Goal: Transaction & Acquisition: Purchase product/service

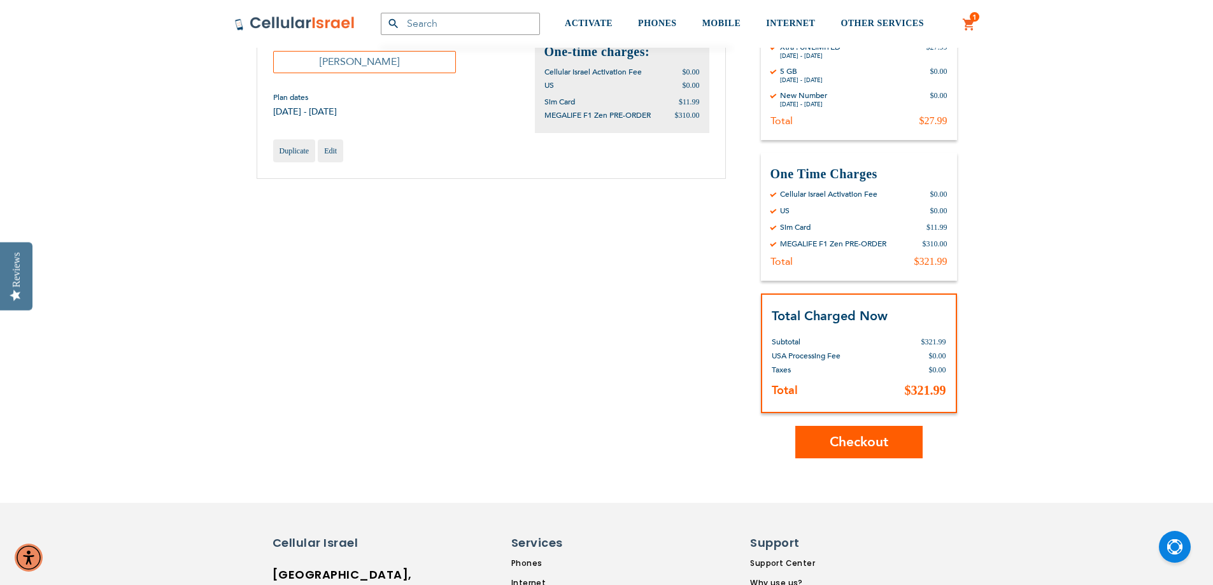
scroll to position [255, 0]
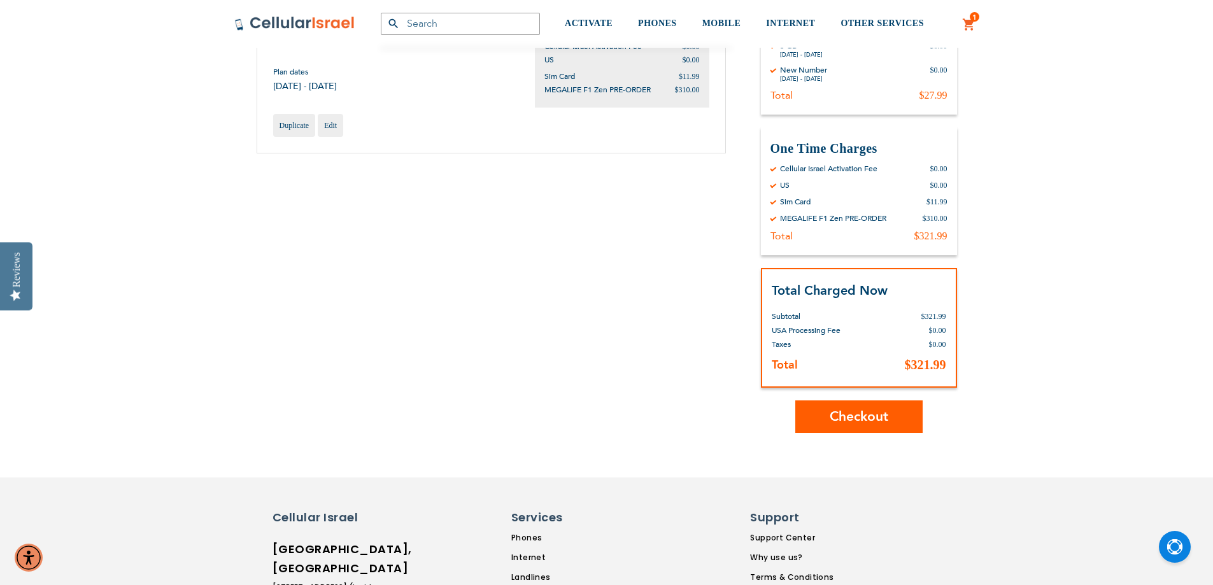
click at [872, 425] on span "Checkout" at bounding box center [859, 416] width 59 height 18
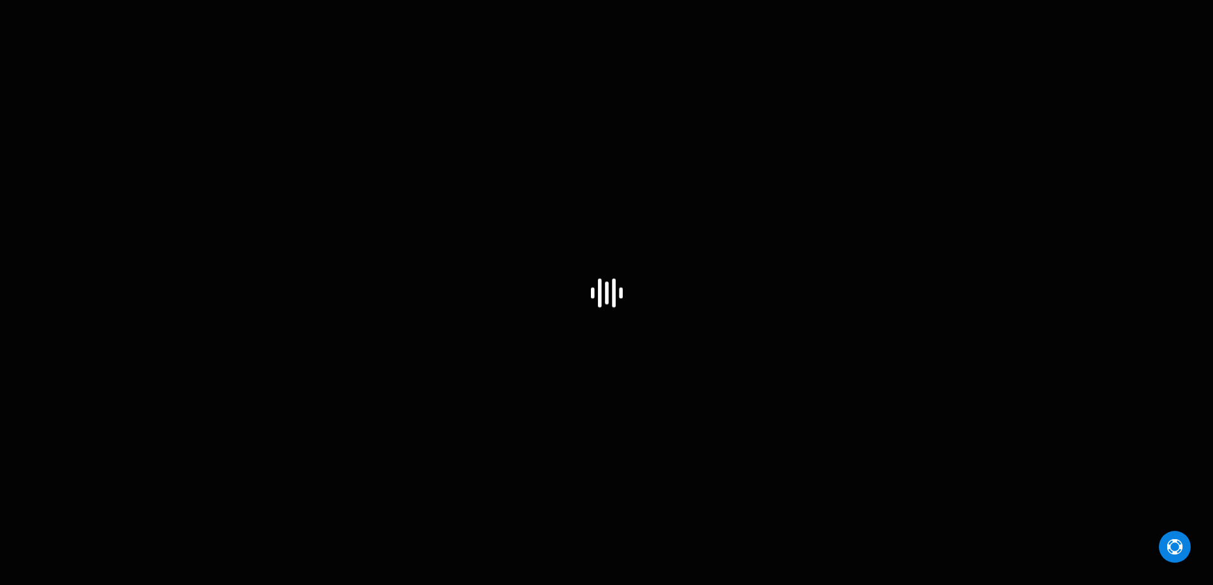
select select "US"
select select "4"
checkbox input "false"
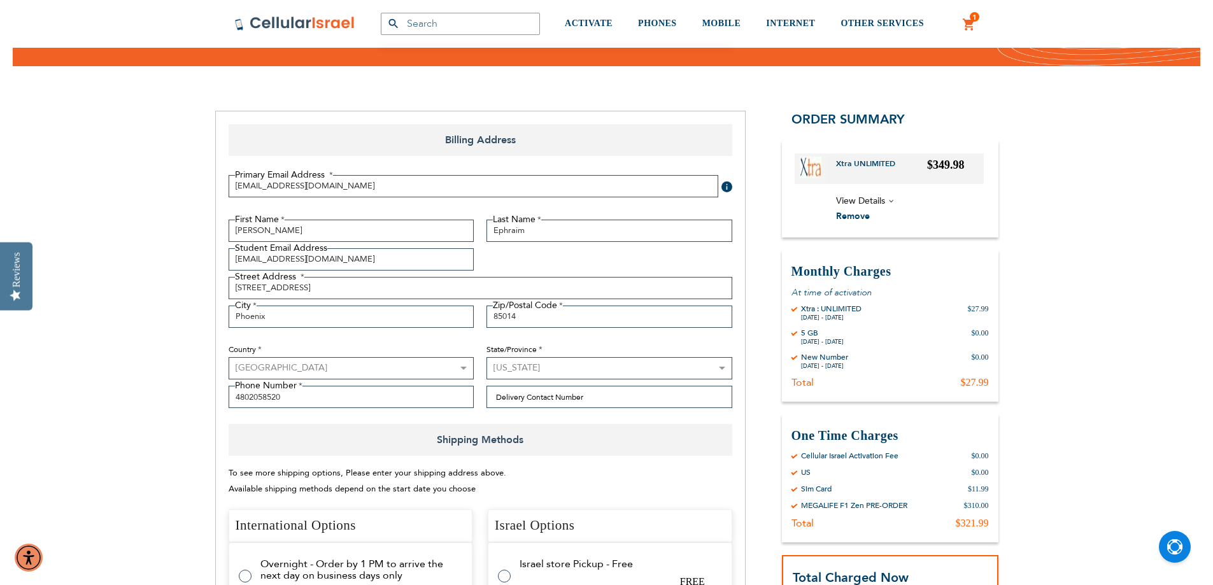
scroll to position [127, 0]
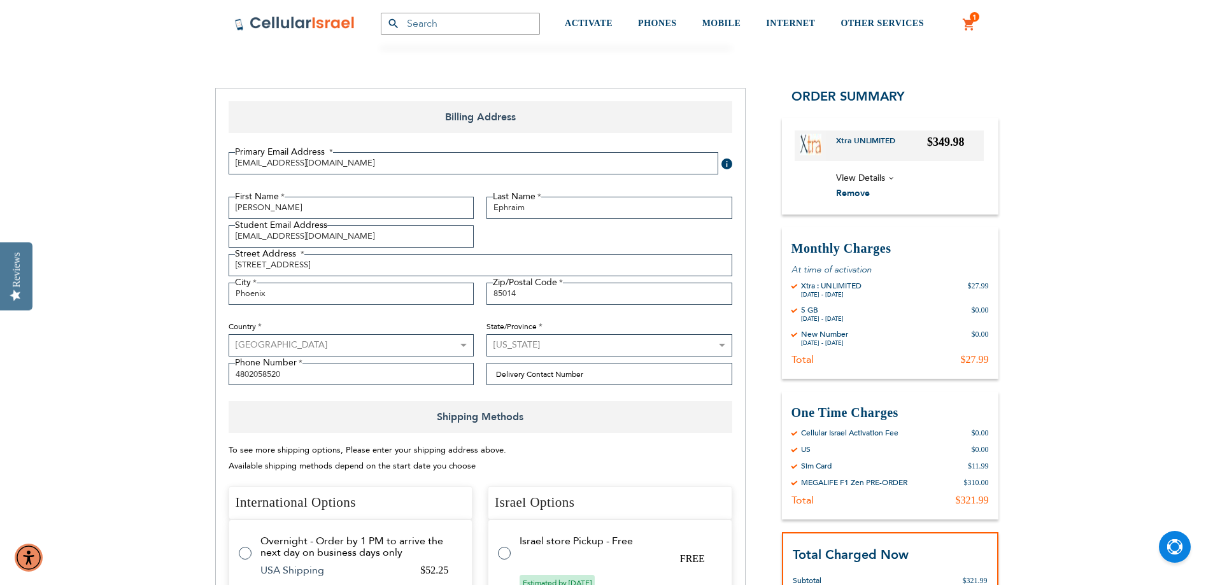
click at [812, 479] on div "MEGALIFE F1 Zen PRE-ORDER" at bounding box center [854, 482] width 106 height 10
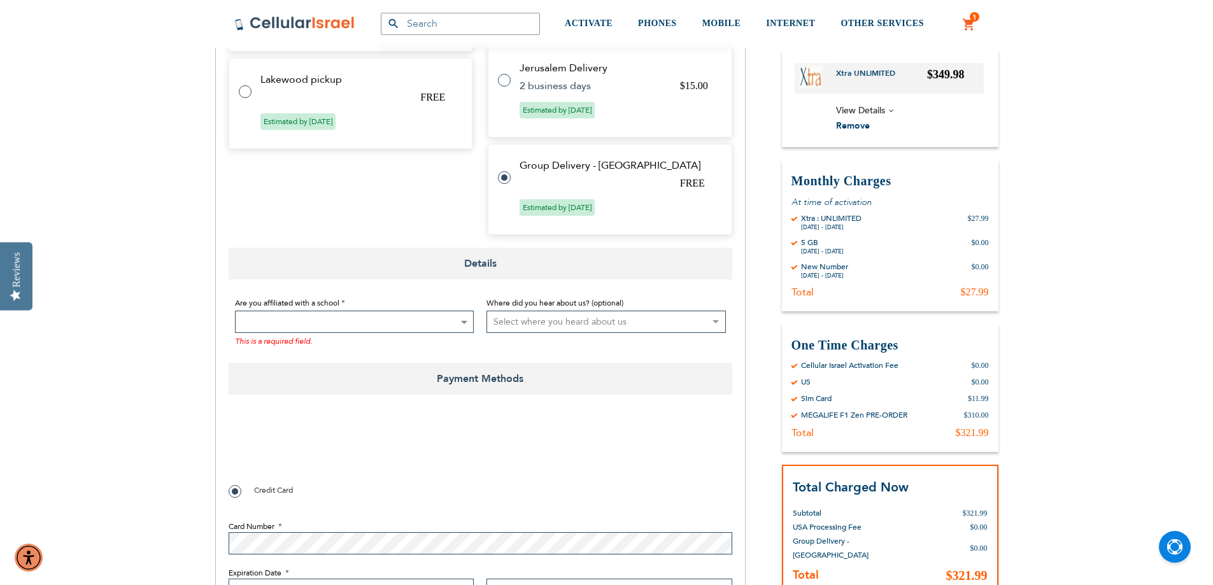
scroll to position [700, 0]
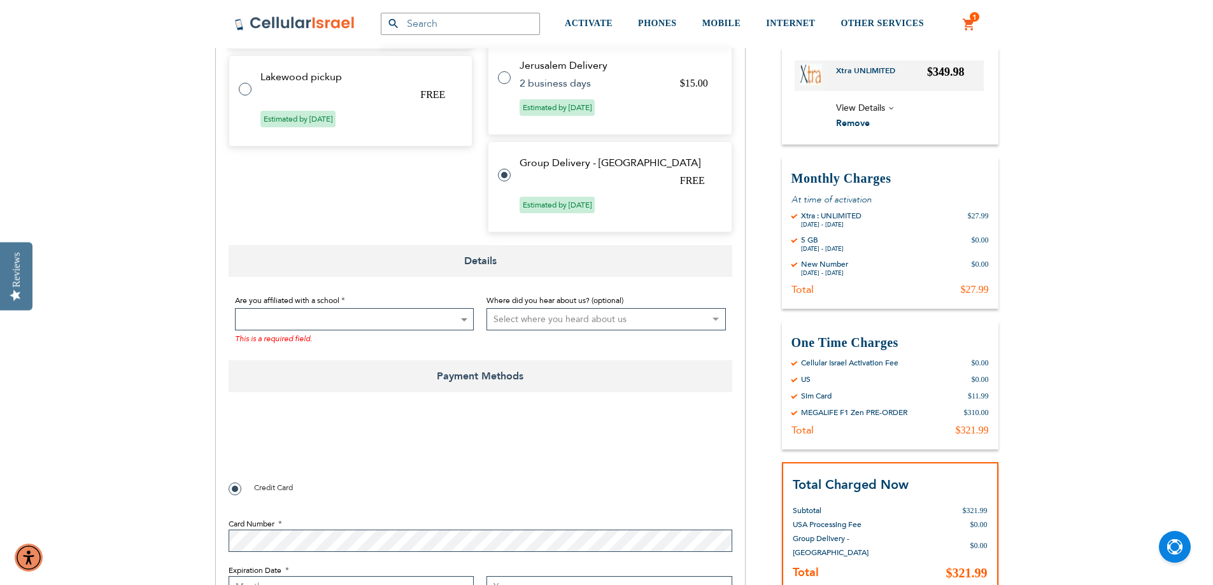
click at [408, 323] on span at bounding box center [354, 319] width 239 height 22
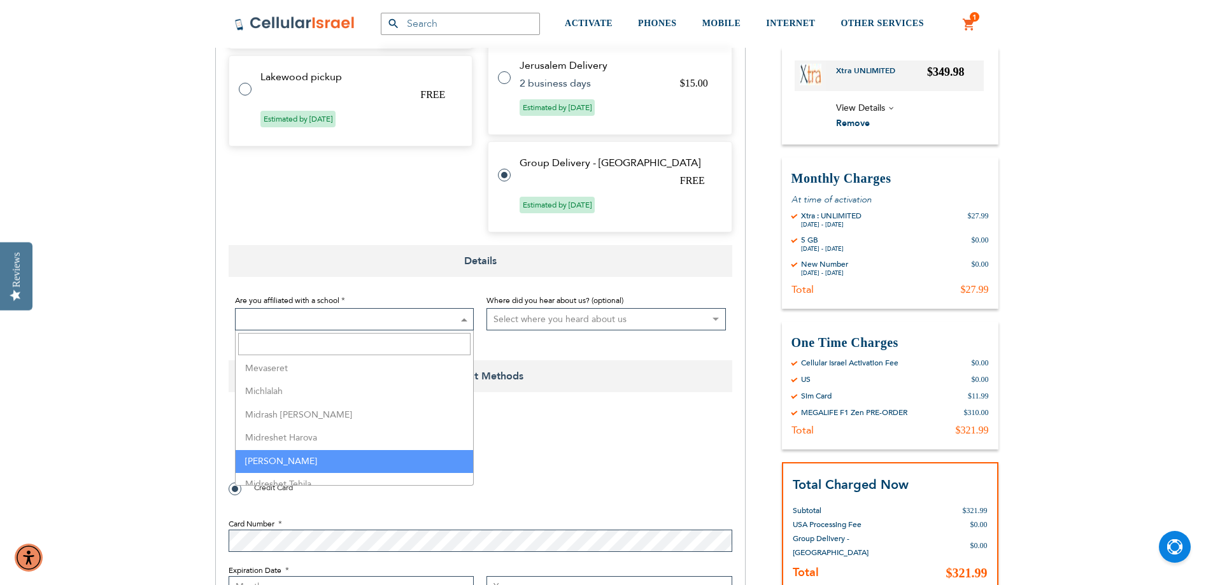
scroll to position [2101, 0]
select select "113"
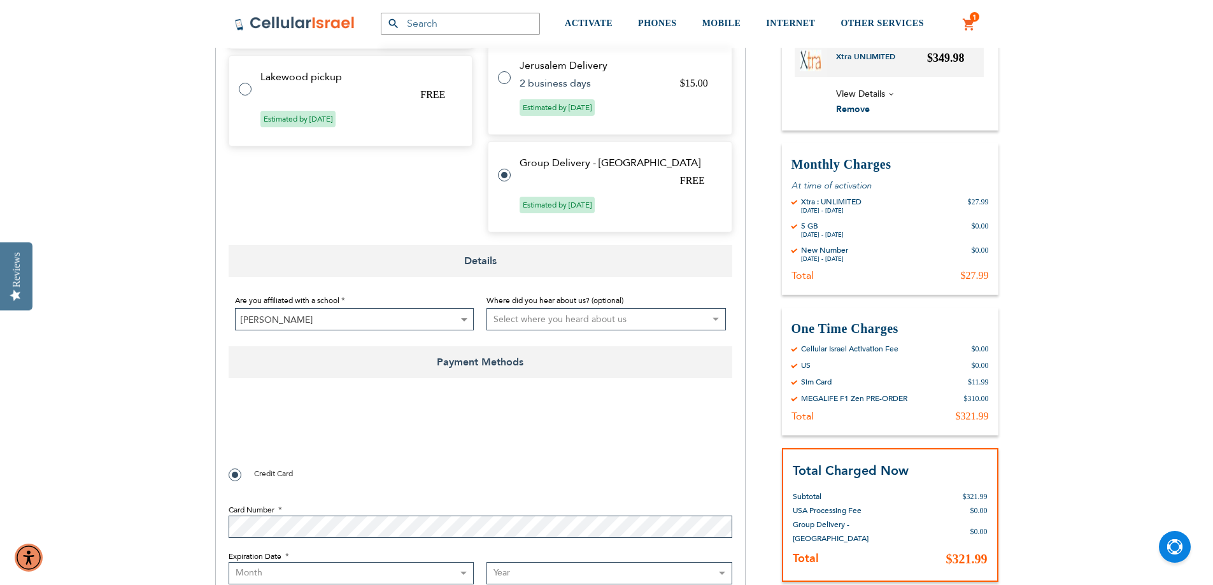
click at [640, 320] on select "Select where you heard about us Existing Customer Friend Other School/Group BP …" at bounding box center [605, 319] width 239 height 22
select select "25"
click at [486, 308] on select "Select where you heard about us Existing Customer Friend Other School/Group BP …" at bounding box center [605, 319] width 239 height 22
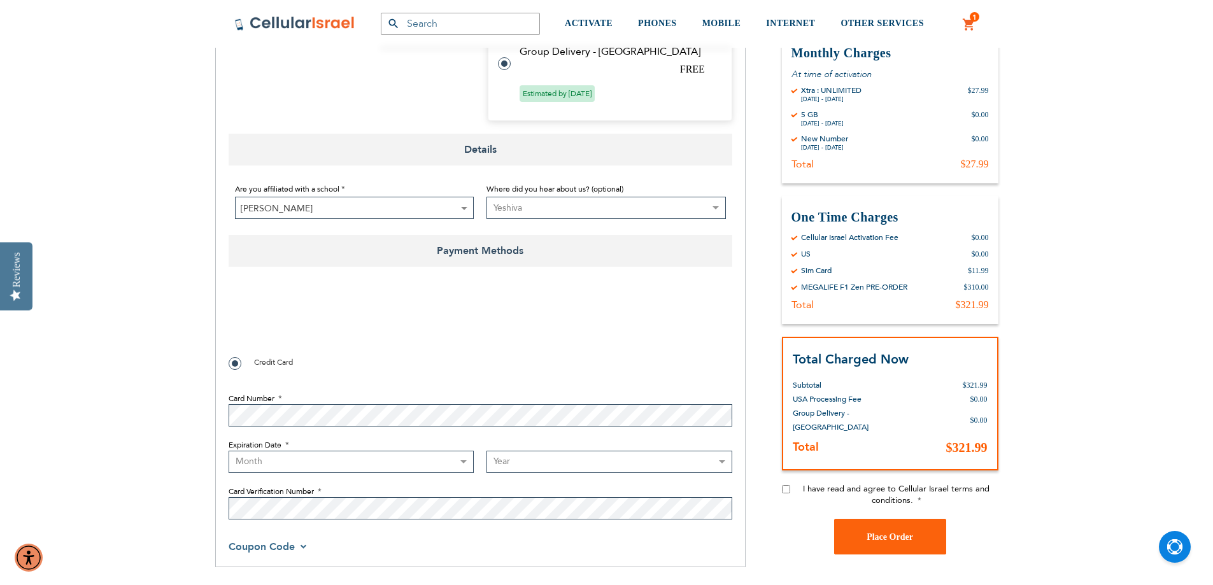
scroll to position [828, 0]
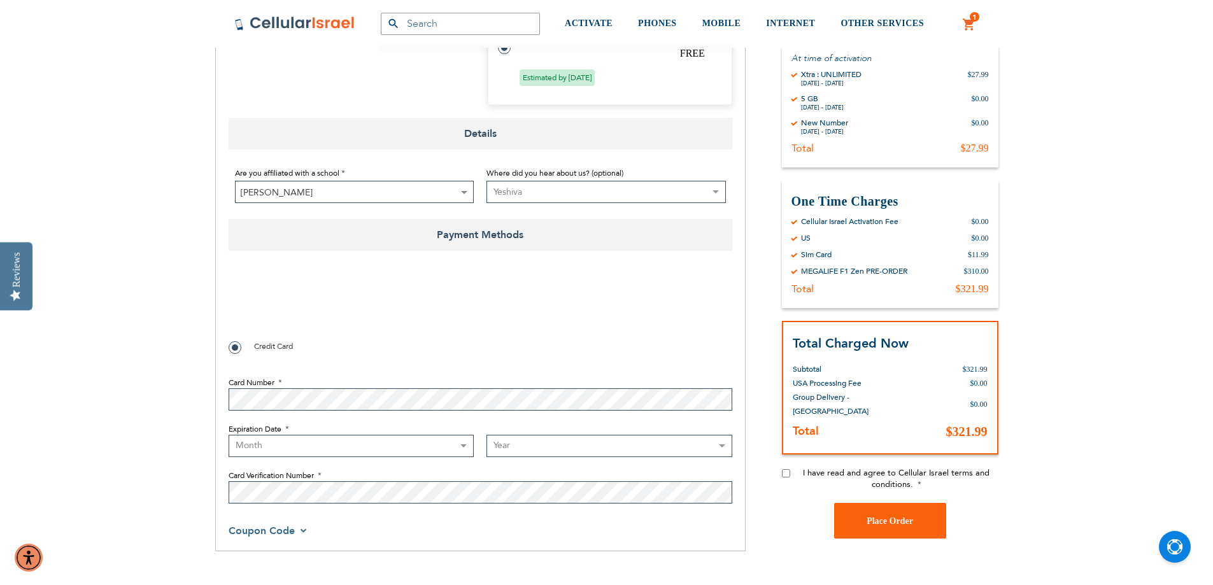
select select "4"
select select "2028"
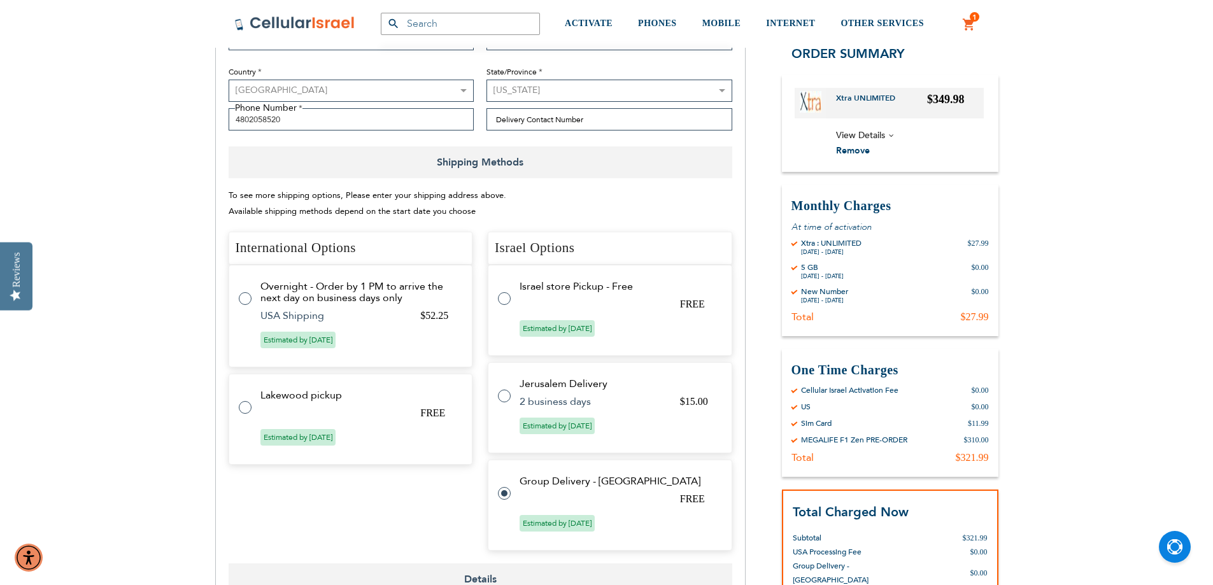
scroll to position [127, 0]
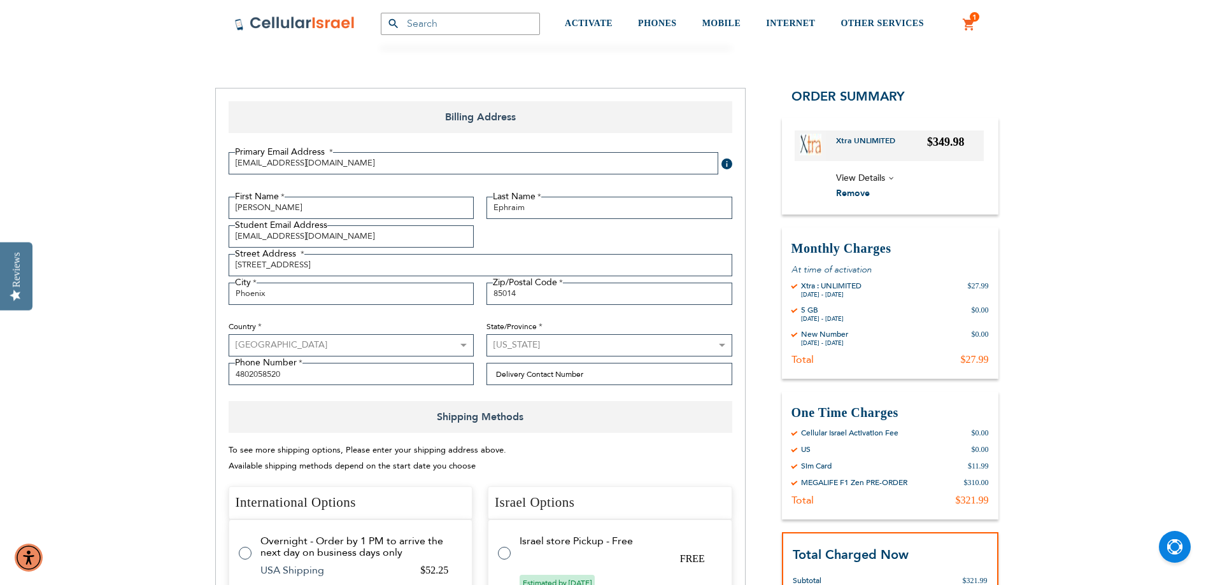
click at [879, 176] on span "View Details" at bounding box center [860, 178] width 49 height 12
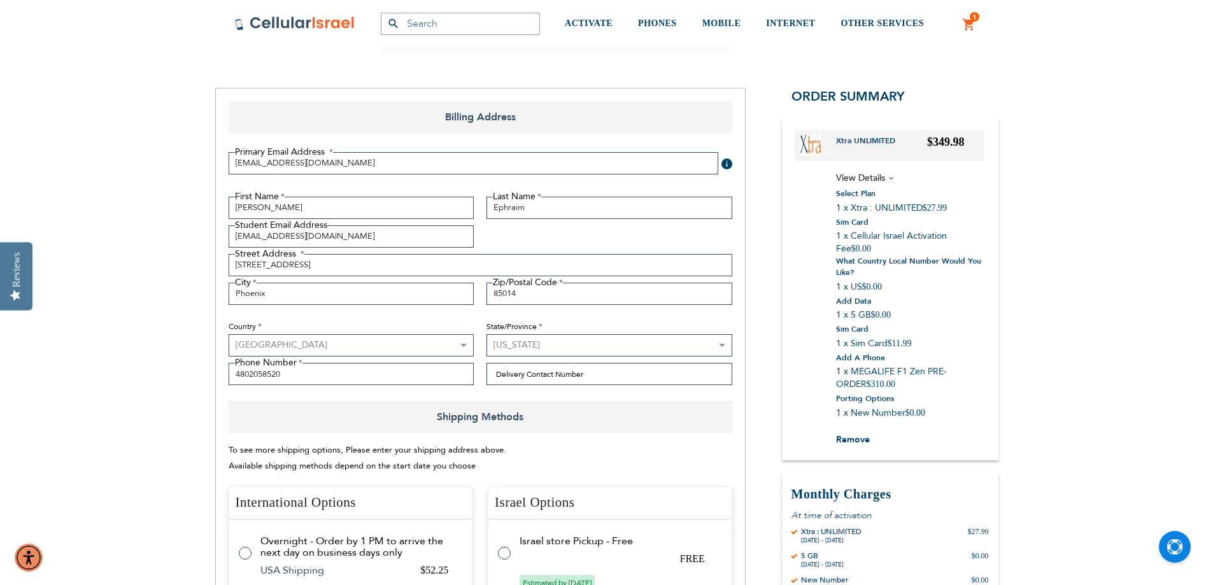
checkbox input "false"
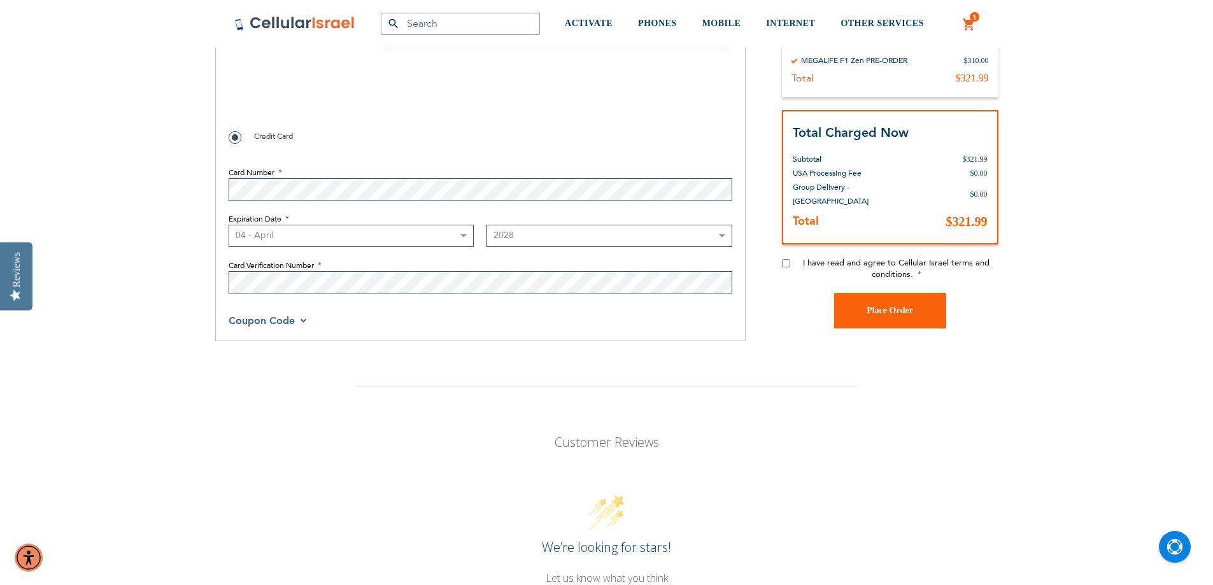
scroll to position [908, 0]
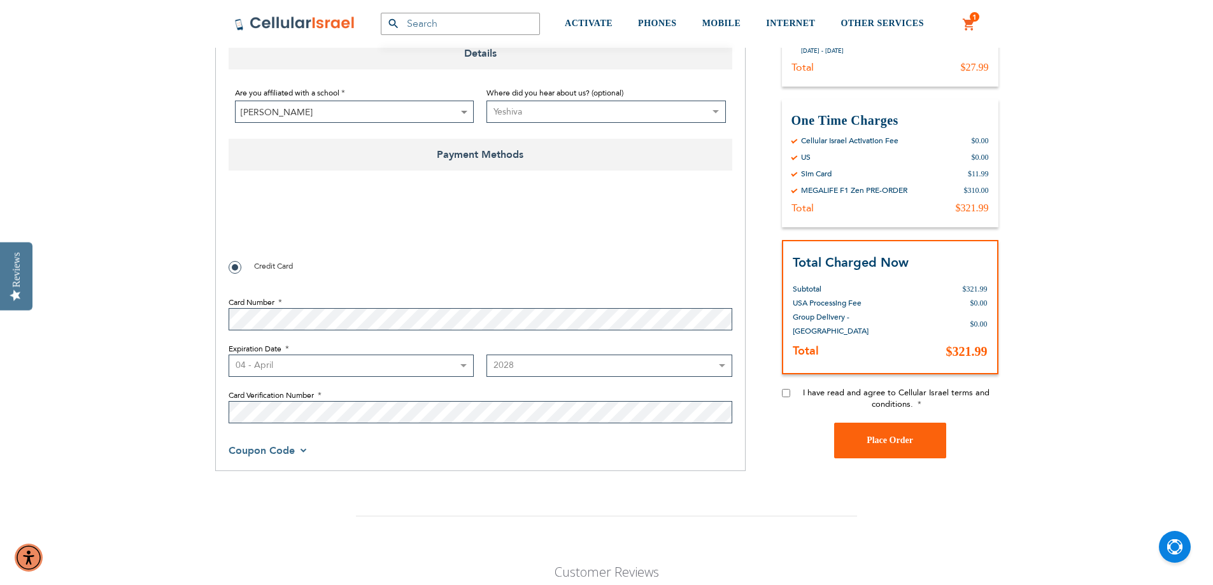
click at [786, 393] on input "I have read and agree to Cellular Israel terms and conditions." at bounding box center [786, 393] width 8 height 8
checkbox input "true"
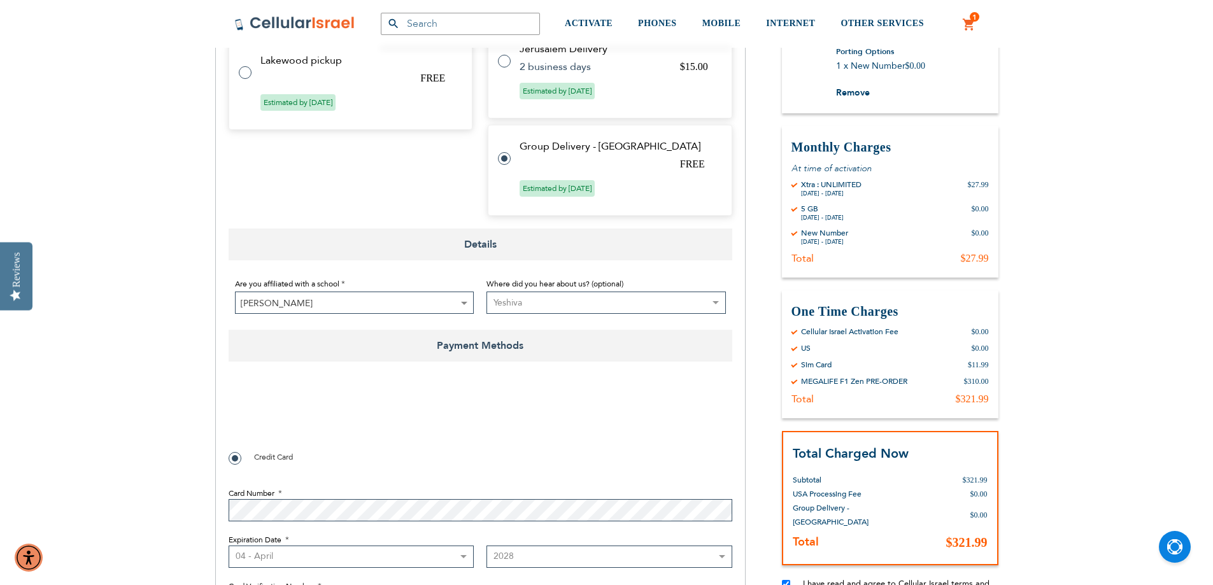
scroll to position [399, 0]
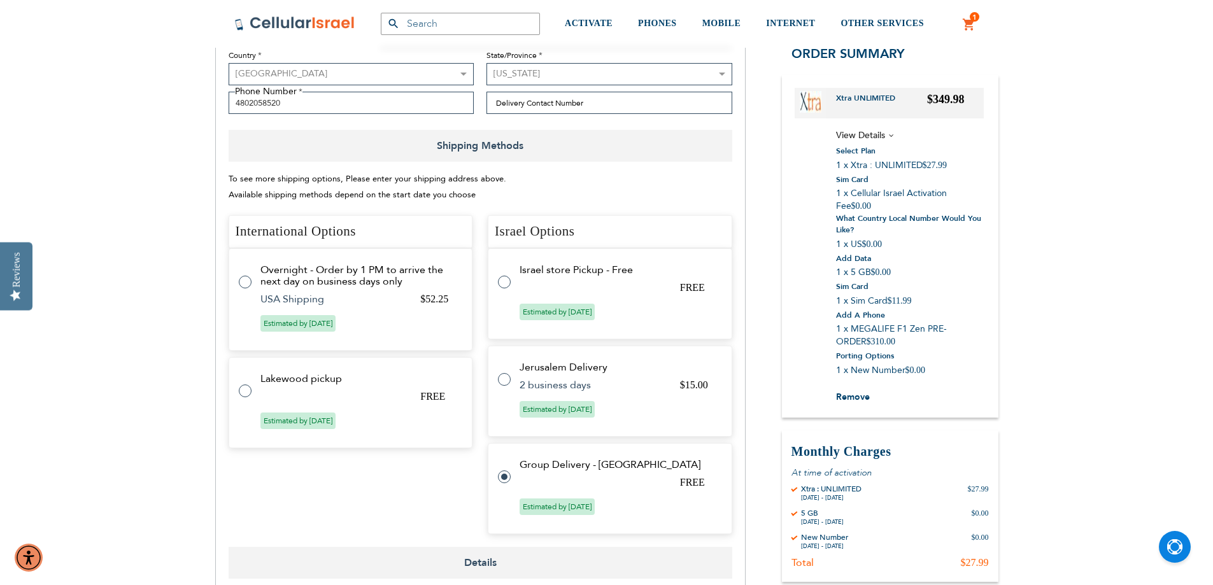
click at [509, 469] on label at bounding box center [510, 469] width 25 height 0
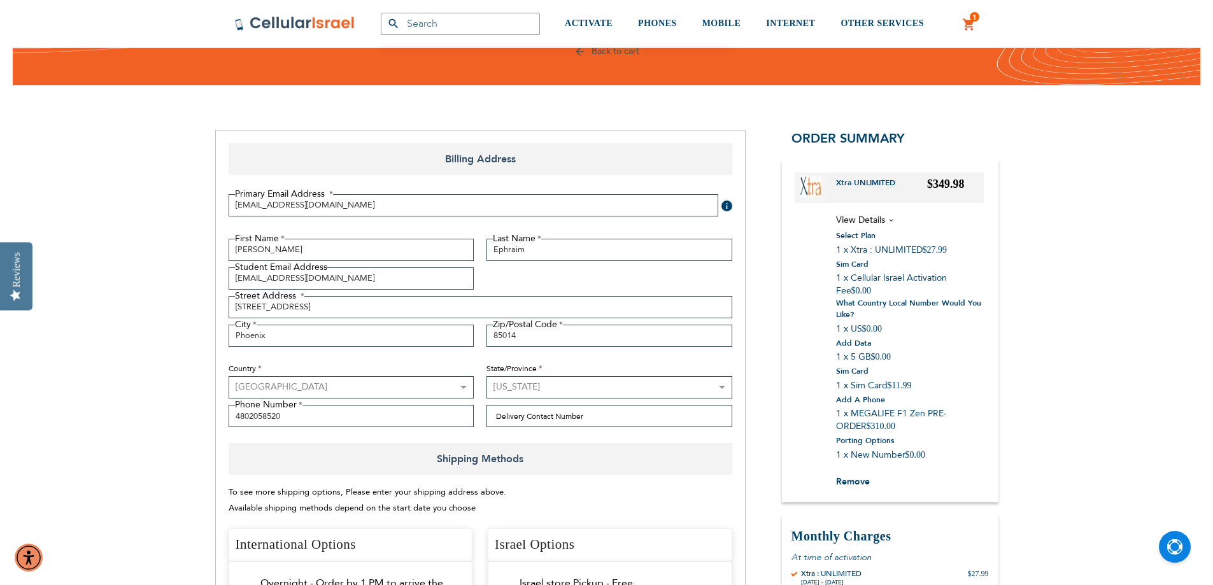
scroll to position [80, 0]
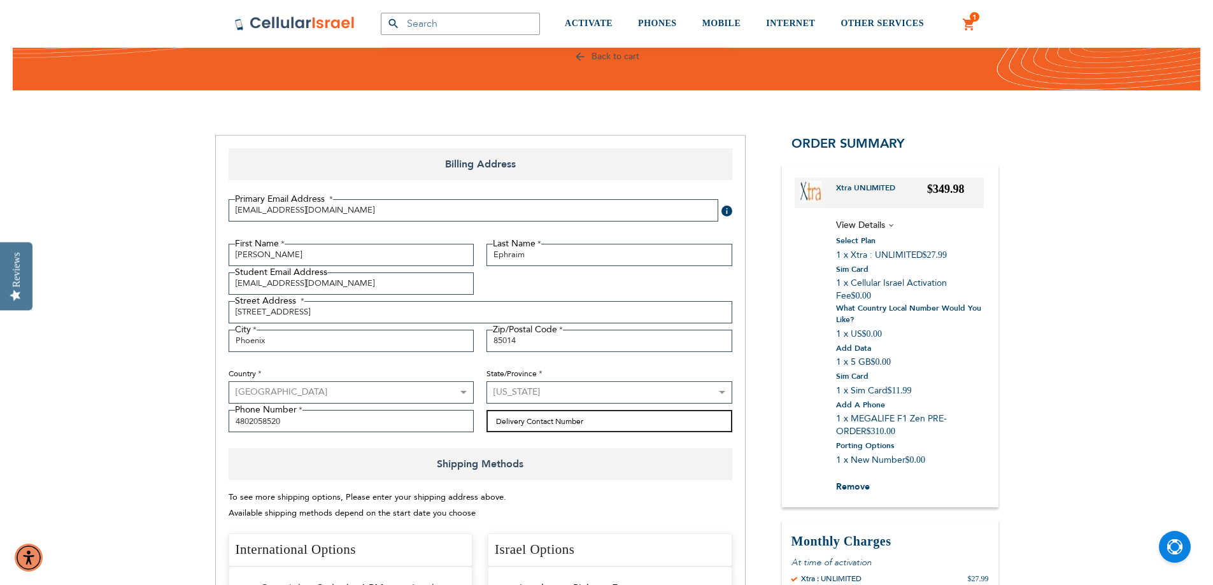
click at [513, 420] on input "Delivery Contact Number" at bounding box center [609, 421] width 246 height 22
type input "4802058520"
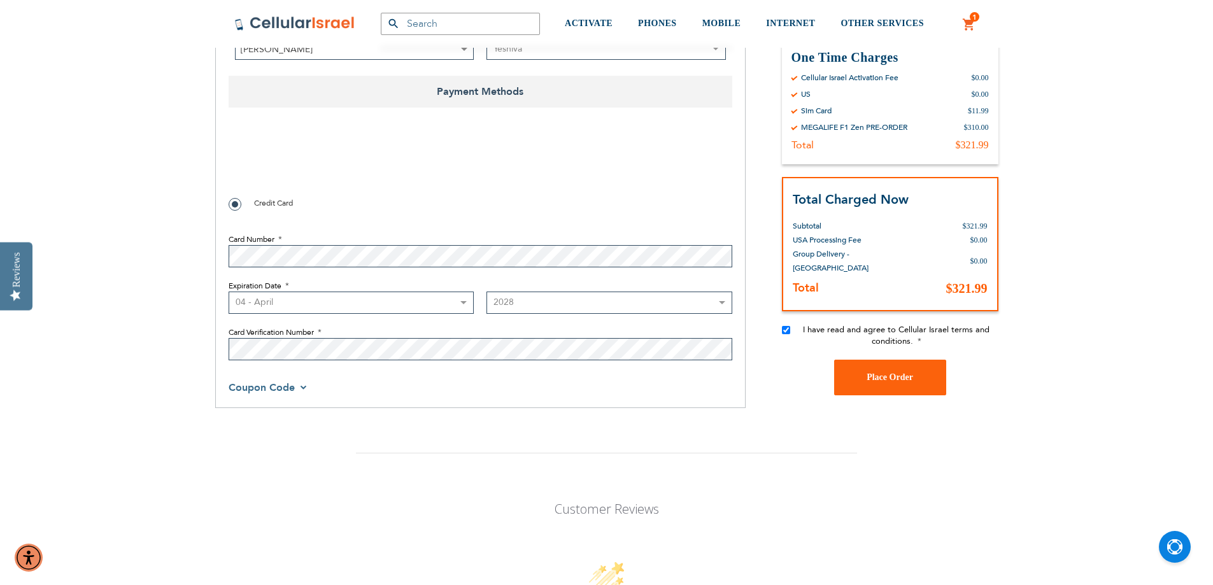
scroll to position [972, 0]
click at [867, 377] on span "Place Order" at bounding box center [889, 377] width 46 height 10
